Goal: Task Accomplishment & Management: Complete application form

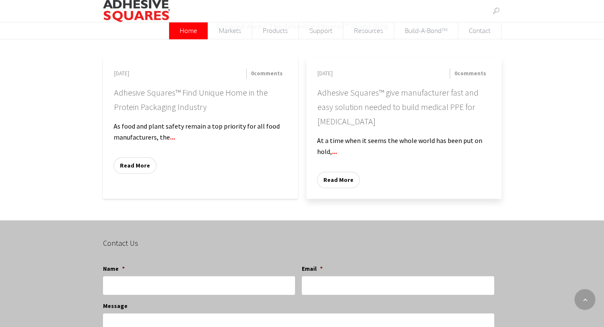
scroll to position [734, 0]
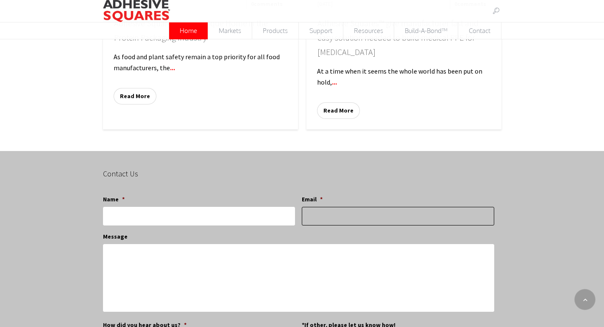
click at [320, 207] on input "Email *" at bounding box center [398, 216] width 192 height 19
type input "[EMAIL_ADDRESS][DOMAIN_NAME]"
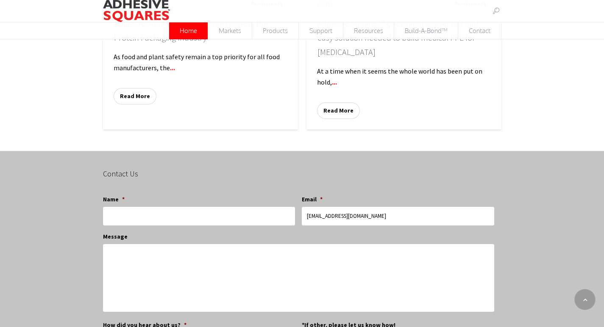
click at [165, 233] on li "Message" at bounding box center [301, 274] width 397 height 82
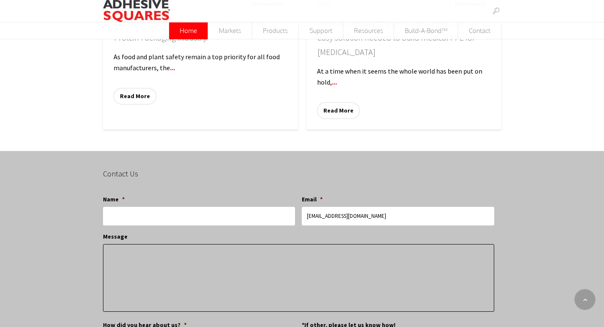
click at [107, 244] on textarea "Message" at bounding box center [298, 278] width 391 height 68
paste textarea "I recently met with clients in the area and thought you might like a cleaning q…"
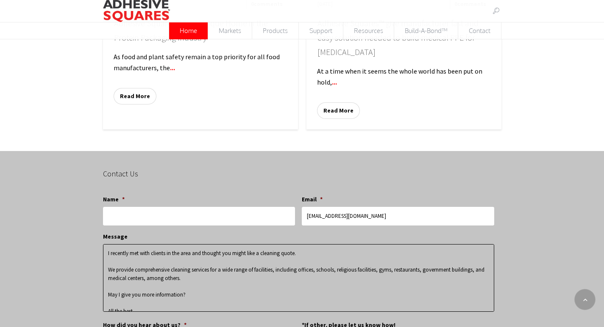
scroll to position [53, 0]
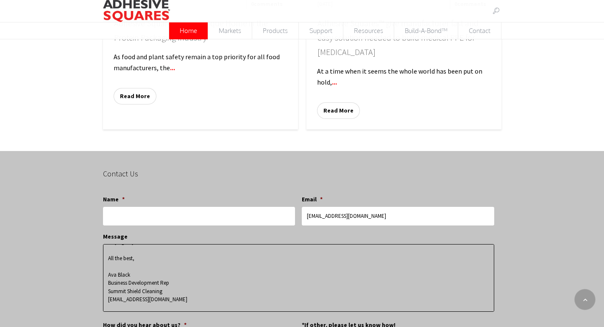
click at [103, 244] on textarea "I recently met with clients in the area and thought you might like a cleaning q…" at bounding box center [298, 278] width 391 height 68
type textarea "I recently met with clients in the area and thought you might like a cleaning q…"
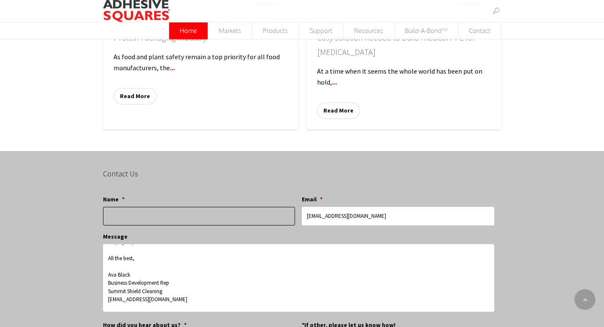
click at [103, 207] on input "Name *" at bounding box center [199, 216] width 192 height 19
paste input "Ava Black"
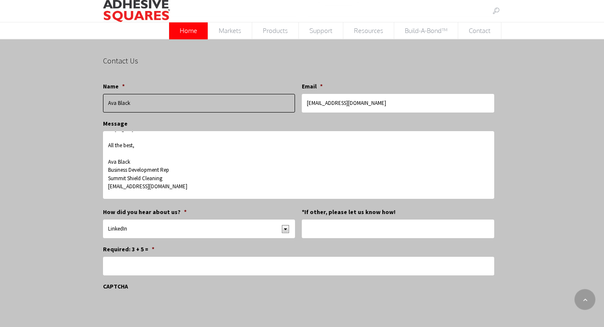
type input "Ava Black"
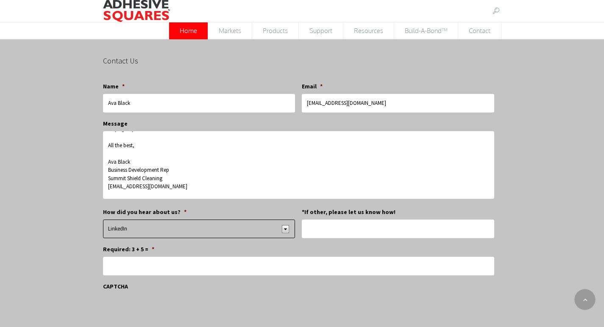
click at [103, 220] on select "LinkedIn Google Referral Other*" at bounding box center [199, 229] width 192 height 19
select select "Referral"
click at [103, 220] on select "LinkedIn Google Referral Other*" at bounding box center [199, 229] width 192 height 19
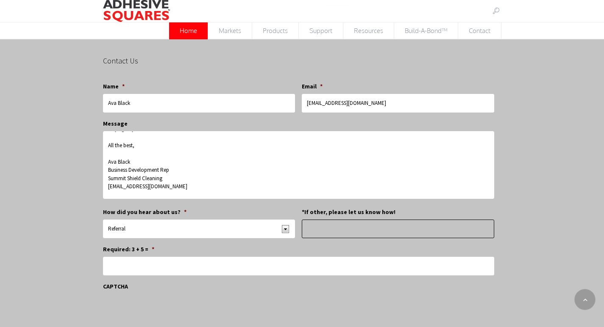
click at [320, 220] on input "*If other, please let us know how!" at bounding box center [398, 229] width 192 height 19
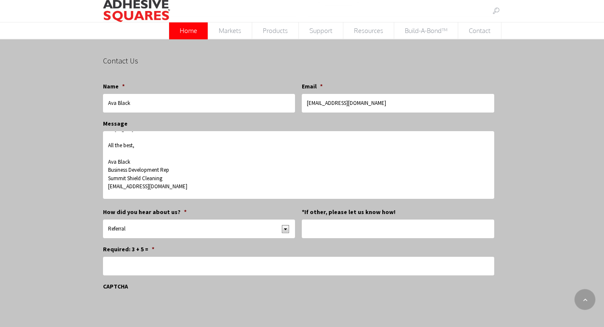
click at [316, 208] on label "*If other, please let us know how!" at bounding box center [349, 212] width 94 height 8
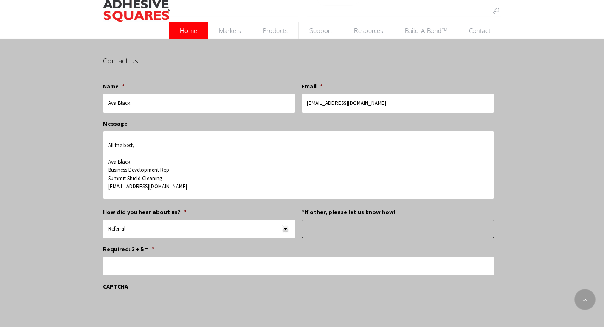
click at [316, 220] on input "*If other, please let us know how!" at bounding box center [398, 229] width 192 height 19
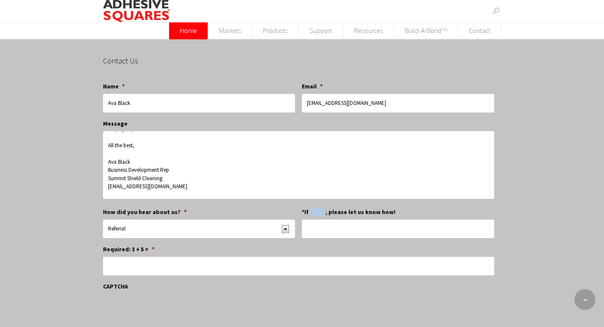
click at [316, 208] on label "*If other, please let us know how!" at bounding box center [349, 212] width 94 height 8
click at [316, 220] on input "*If other, please let us know how!" at bounding box center [398, 229] width 192 height 19
copy label "other"
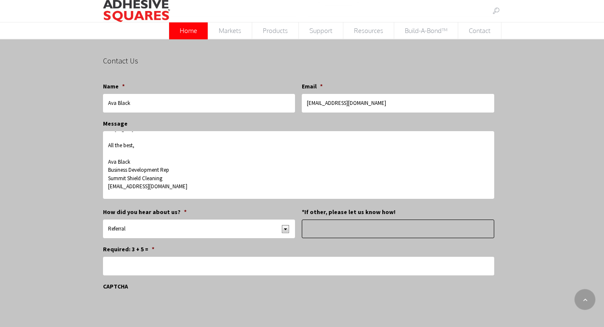
click at [317, 220] on input "*If other, please let us know how!" at bounding box center [398, 229] width 192 height 19
paste input "other"
type input "other"
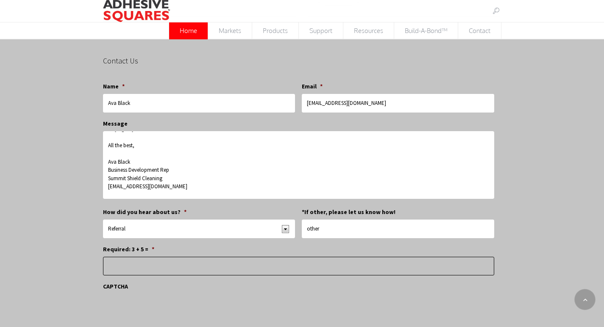
click at [156, 257] on input "Required: 3 + 5 = *" at bounding box center [298, 266] width 391 height 19
type input "8"
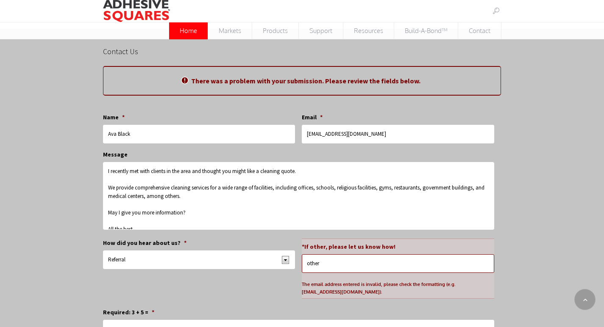
scroll to position [940, 0]
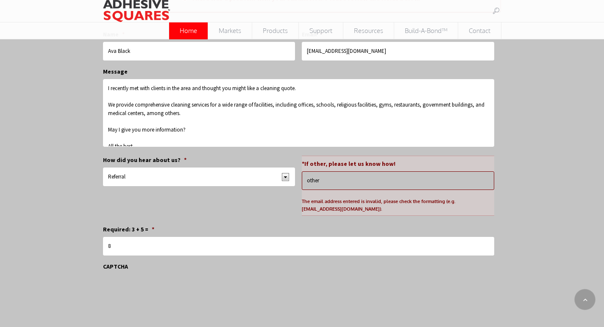
click at [328, 172] on input "other" at bounding box center [398, 181] width 192 height 19
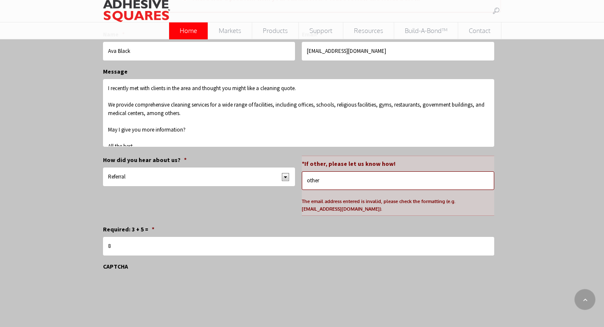
click at [313, 156] on li "*If other, please let us know how! other The email address entered is invalid, …" at bounding box center [398, 186] width 192 height 60
click at [314, 160] on label "*If other, please let us know how!" at bounding box center [349, 164] width 94 height 8
click at [314, 172] on input "other" at bounding box center [398, 181] width 192 height 19
click at [314, 160] on label "*If other, please let us know how!" at bounding box center [349, 164] width 94 height 8
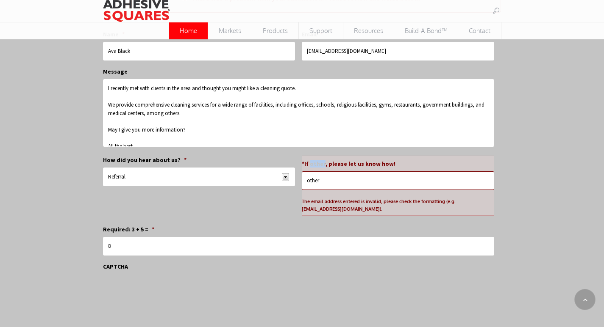
click at [314, 172] on input "other" at bounding box center [398, 181] width 192 height 19
copy label "other"
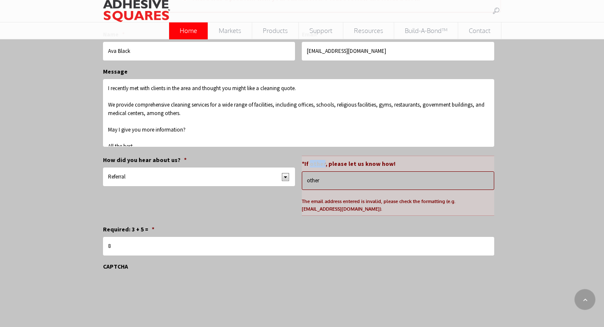
click at [317, 172] on input "other" at bounding box center [398, 181] width 192 height 19
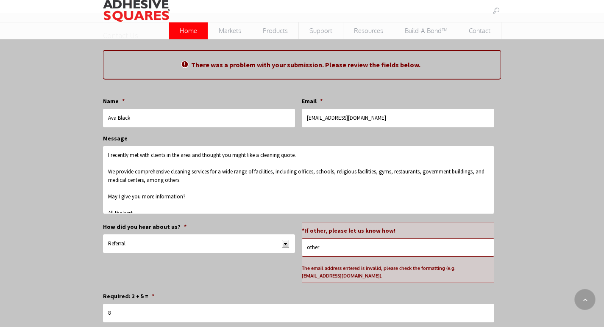
scroll to position [883, 0]
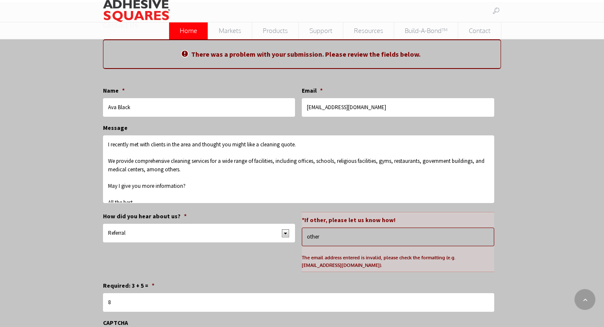
click at [316, 228] on input "other" at bounding box center [398, 237] width 192 height 19
